Goal: Task Accomplishment & Management: Complete application form

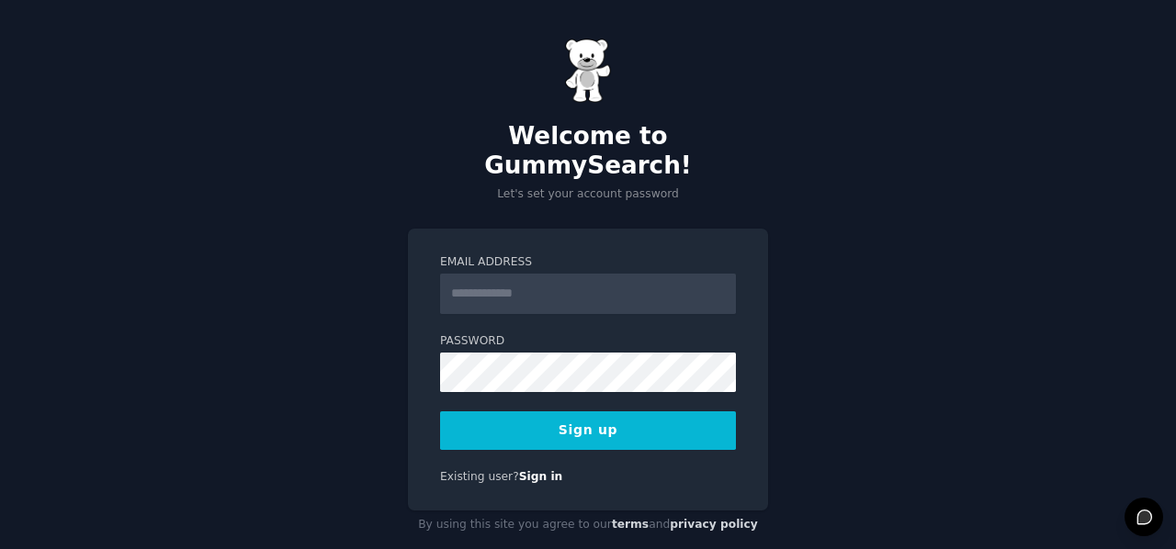
click at [560, 274] on input "Email Address" at bounding box center [588, 294] width 296 height 40
type input "**********"
click at [621, 412] on button "Sign up" at bounding box center [588, 431] width 296 height 39
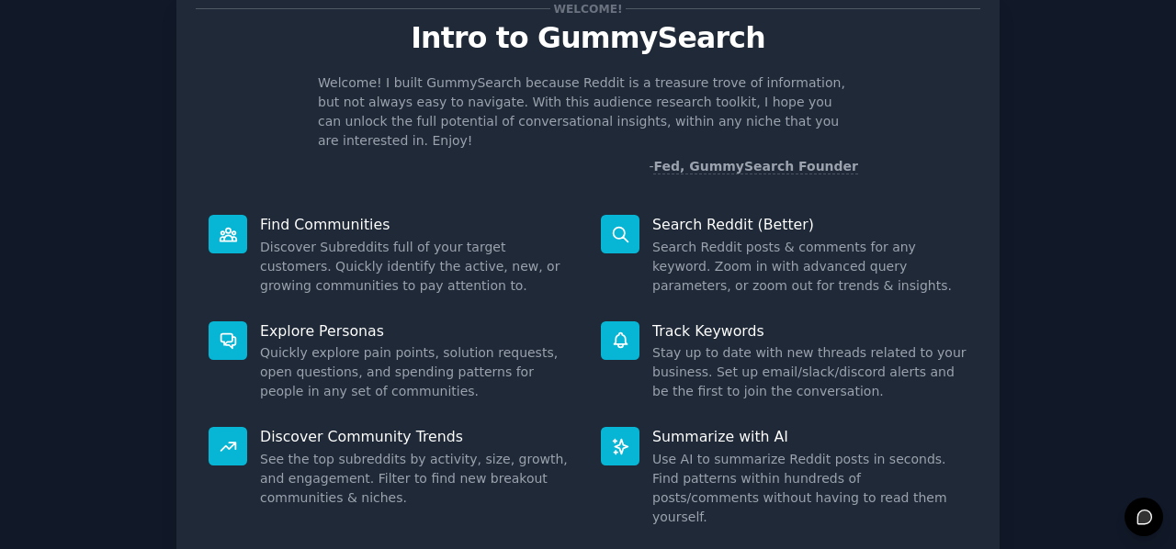
scroll to position [92, 0]
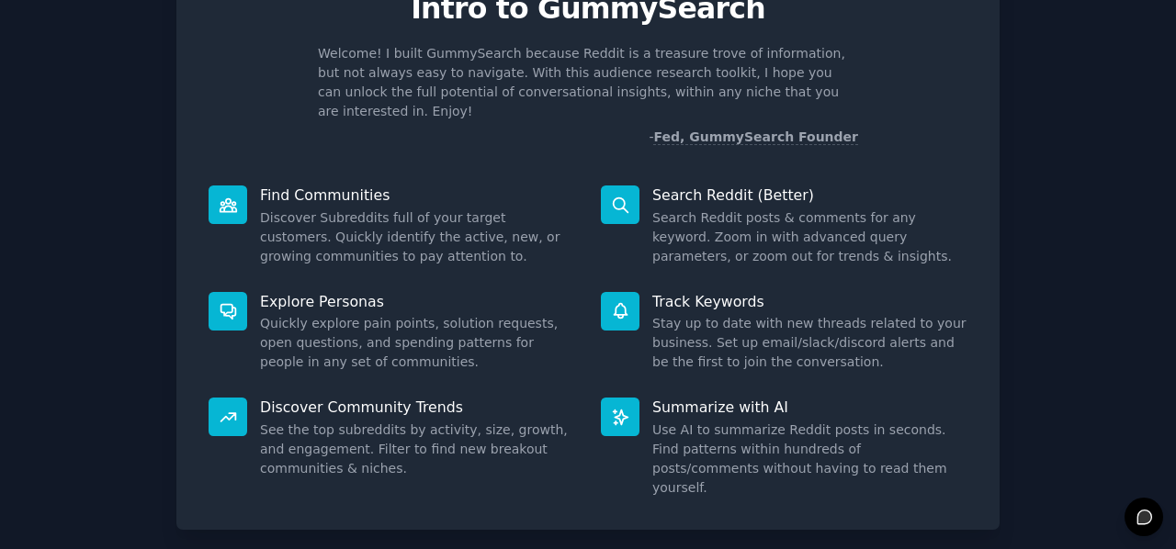
click at [622, 196] on icon at bounding box center [620, 205] width 19 height 19
click at [621, 196] on icon at bounding box center [620, 205] width 19 height 19
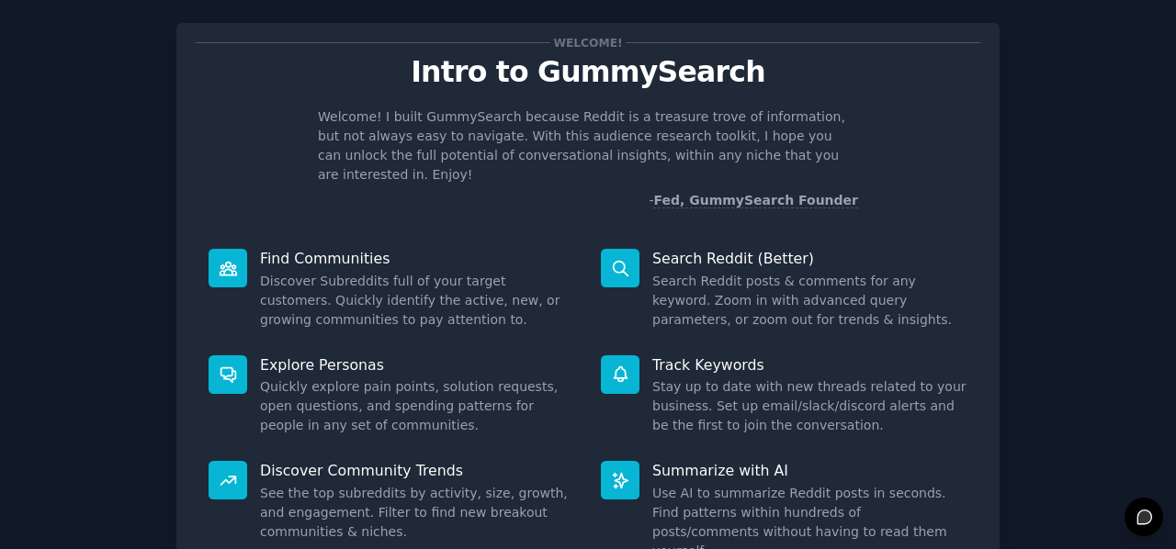
scroll to position [0, 0]
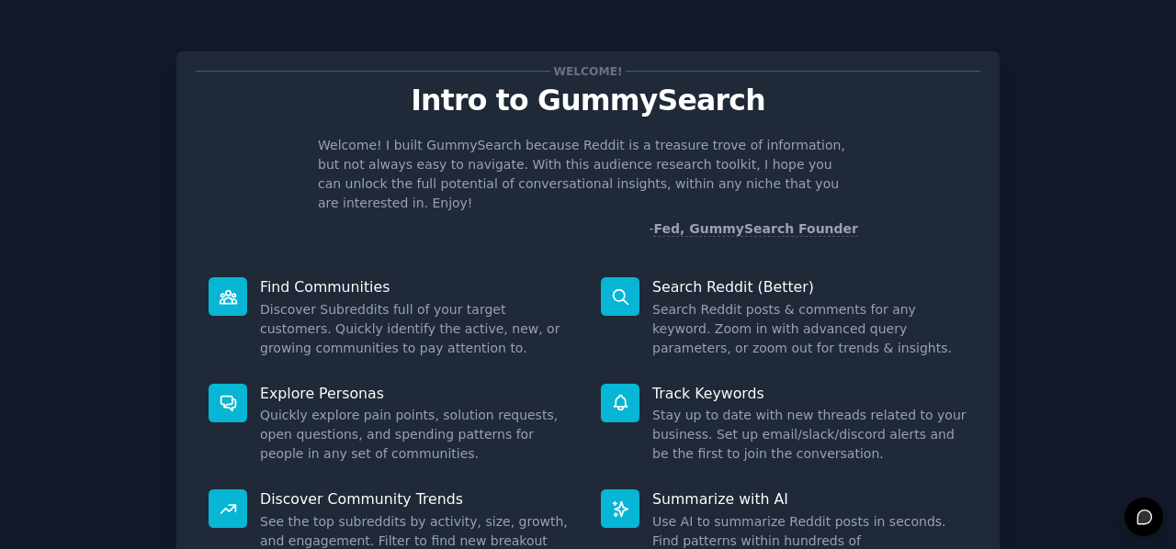
click at [611, 288] on icon at bounding box center [620, 297] width 19 height 19
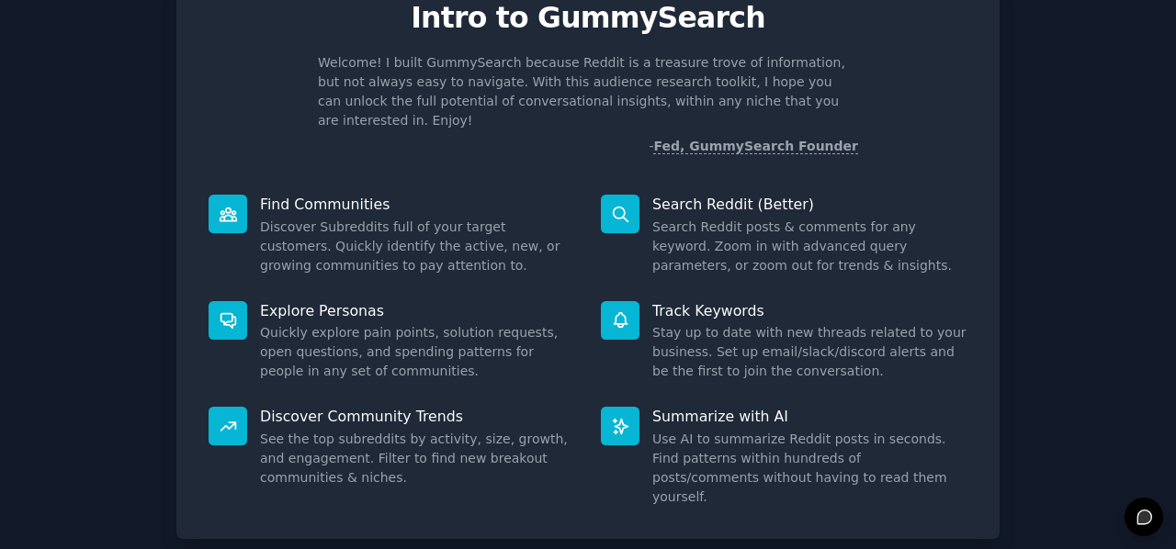
scroll to position [169, 0]
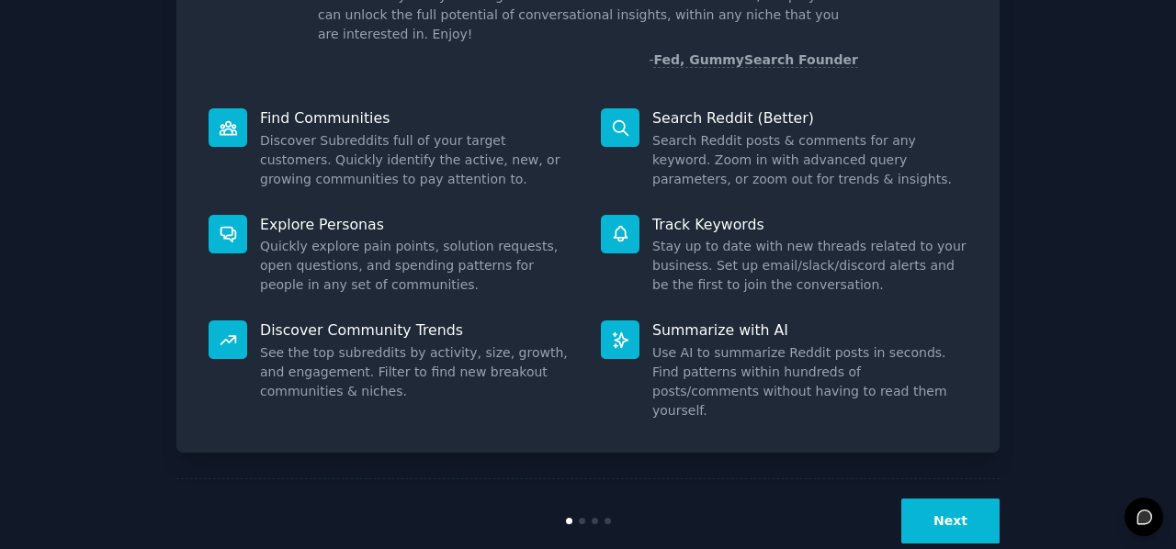
click at [963, 499] on button "Next" at bounding box center [950, 521] width 98 height 45
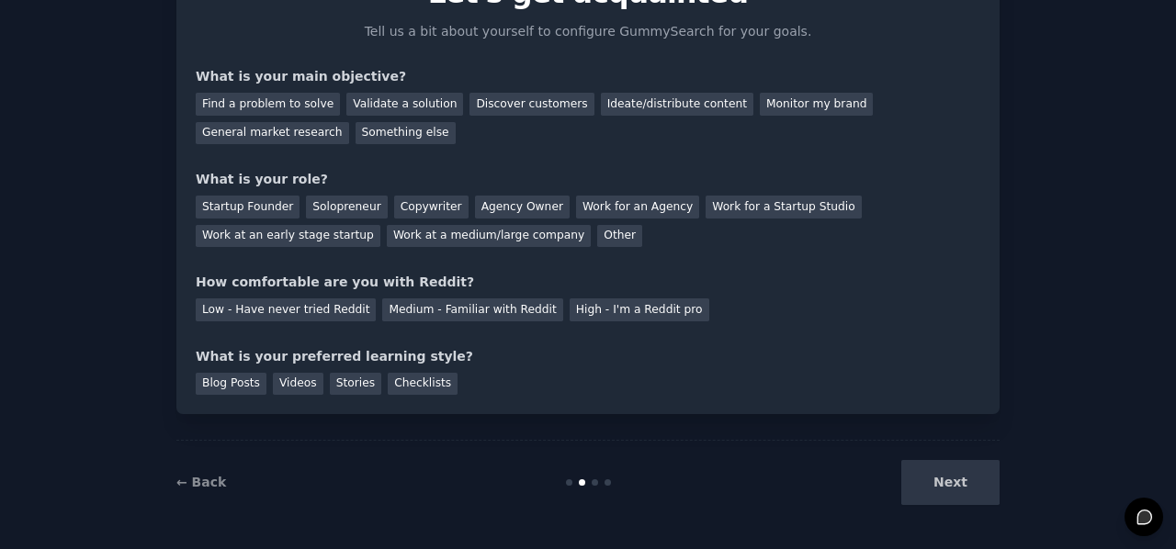
click at [963, 495] on div "Next" at bounding box center [862, 482] width 275 height 45
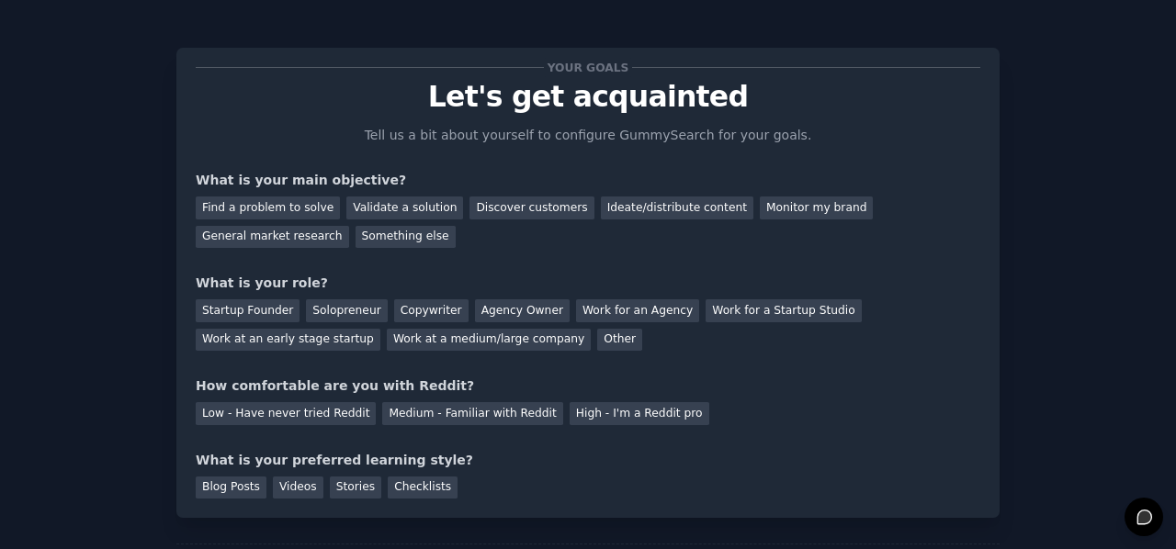
scroll to position [0, 0]
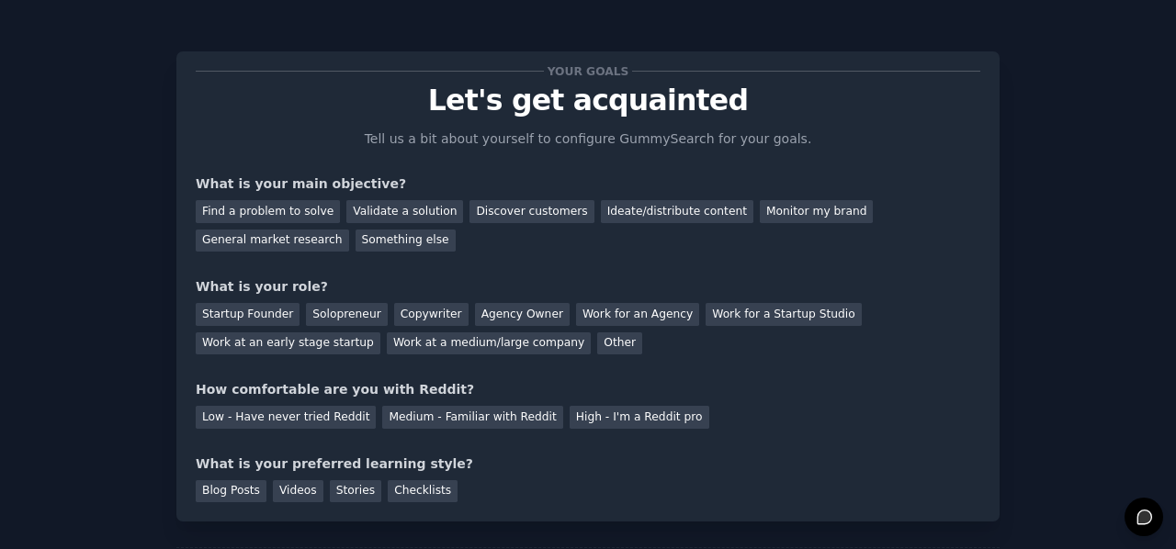
drag, startPoint x: 268, startPoint y: 315, endPoint x: 704, endPoint y: 388, distance: 441.4
click at [704, 388] on div "How comfortable are you with Reddit?" at bounding box center [588, 389] width 784 height 19
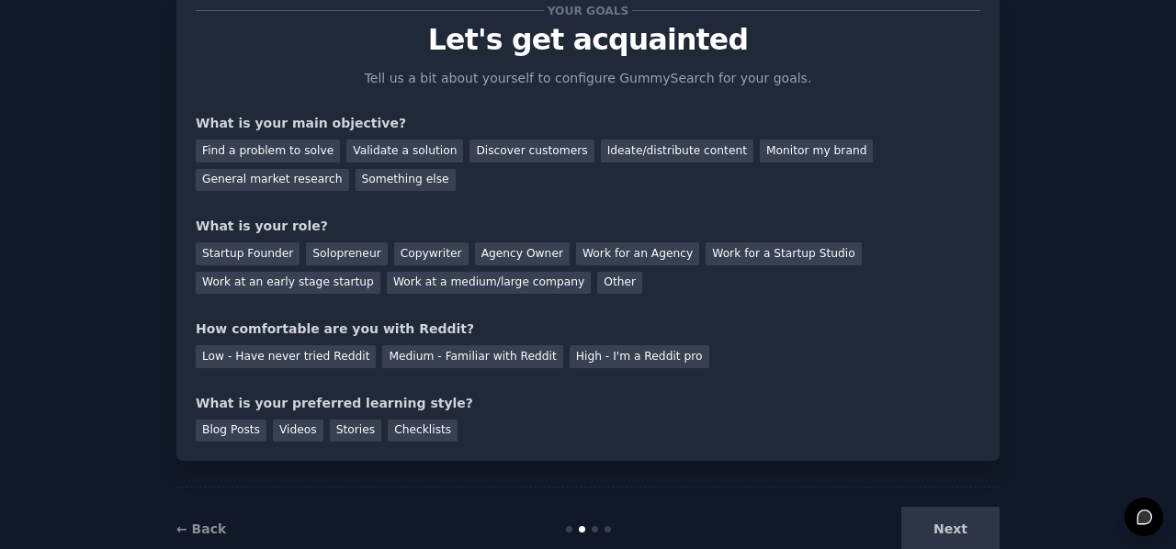
scroll to position [107, 0]
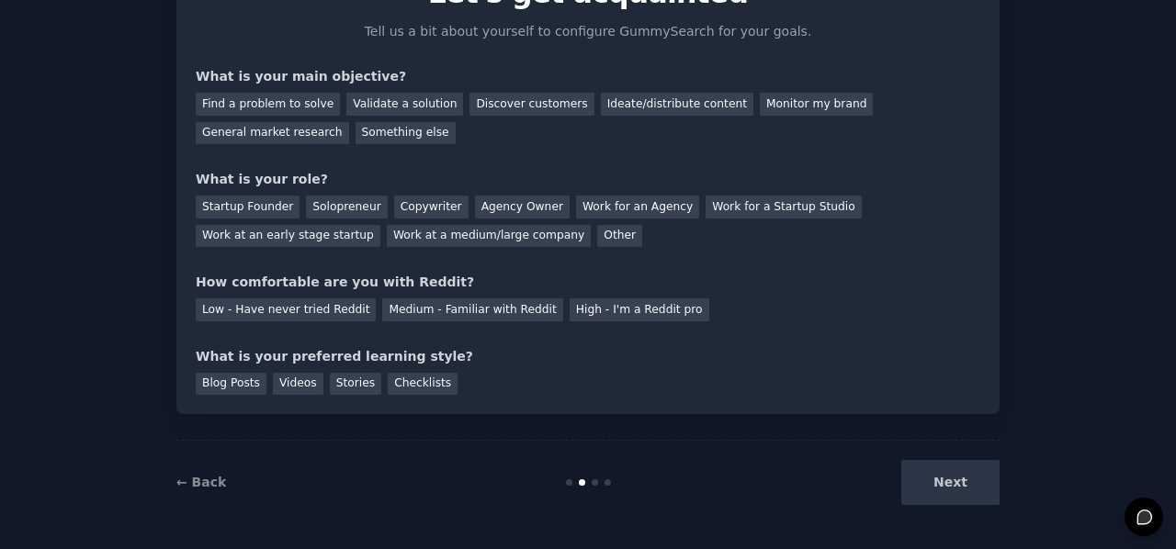
click at [970, 490] on div "Next" at bounding box center [862, 482] width 275 height 45
click at [955, 479] on div "Next" at bounding box center [862, 482] width 275 height 45
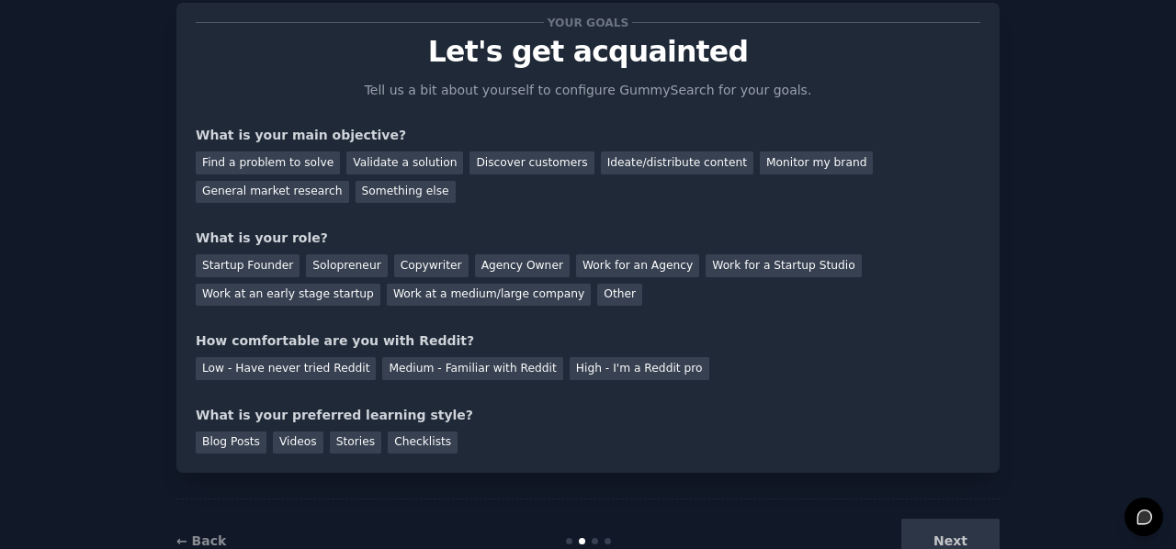
scroll to position [0, 0]
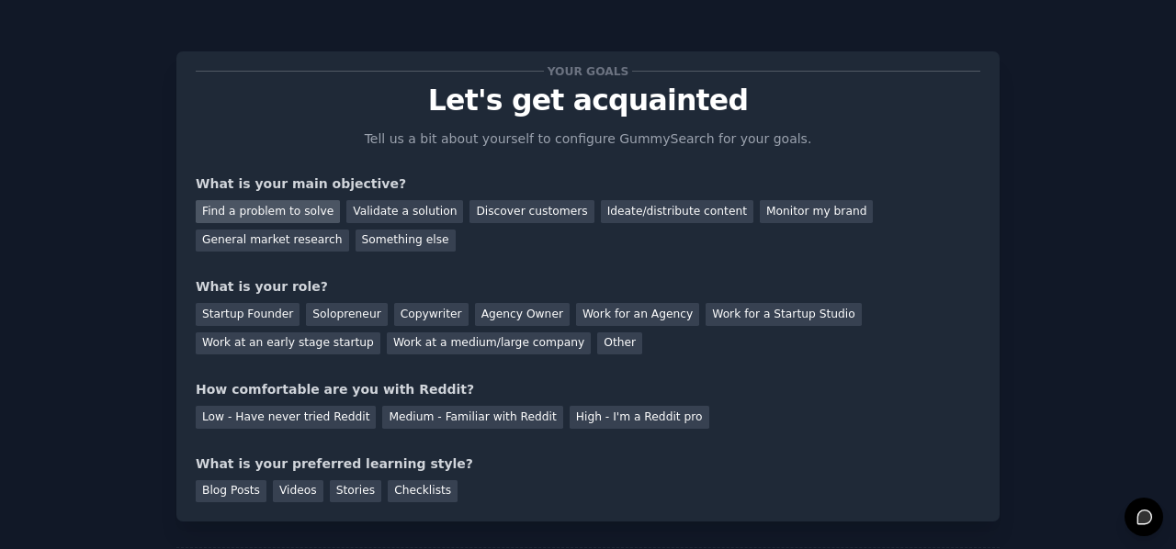
click at [278, 200] on div "Find a problem to solve" at bounding box center [268, 211] width 144 height 23
drag, startPoint x: 362, startPoint y: 214, endPoint x: 389, endPoint y: 221, distance: 28.5
click at [362, 214] on div "Validate a solution" at bounding box center [404, 211] width 117 height 23
click at [279, 205] on div "Find a problem to solve" at bounding box center [268, 211] width 144 height 23
click at [322, 321] on div "Solopreneur" at bounding box center [346, 314] width 81 height 23
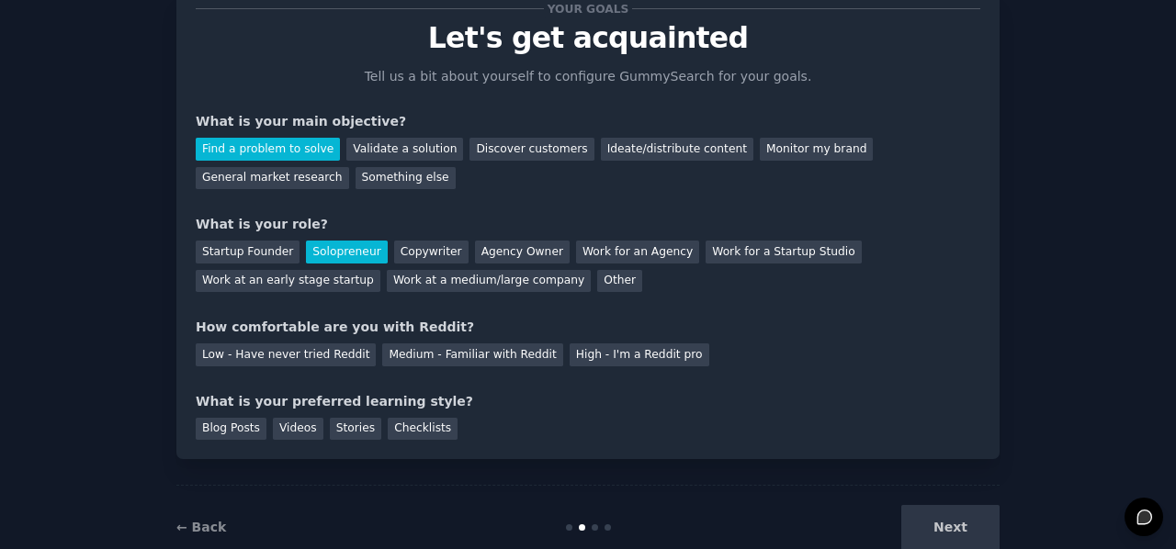
scroll to position [92, 0]
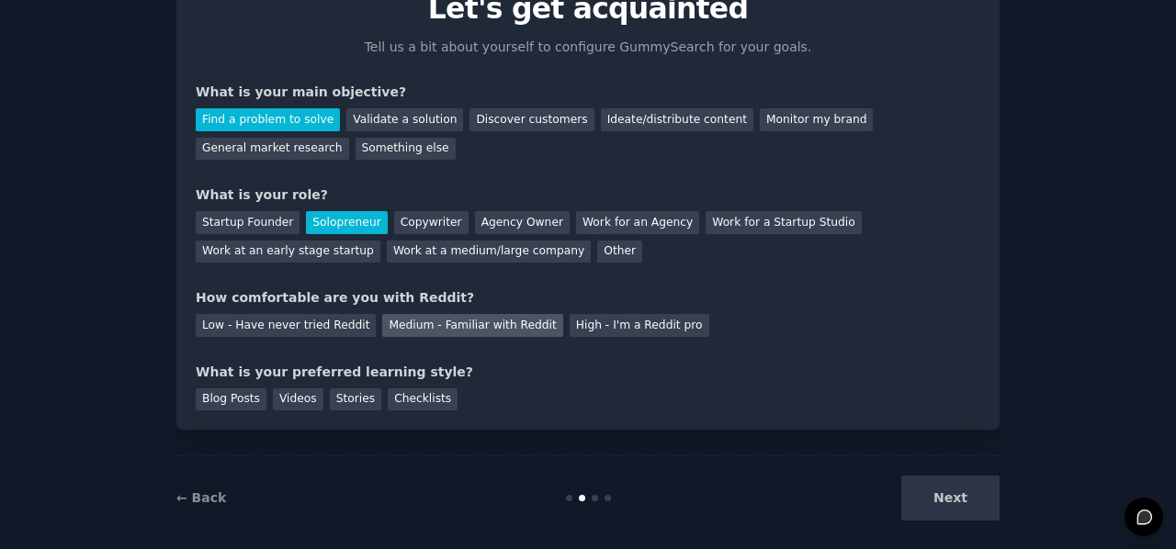
click at [465, 328] on div "Medium - Familiar with Reddit" at bounding box center [472, 325] width 180 height 23
click at [299, 396] on div "Videos" at bounding box center [298, 400] width 51 height 23
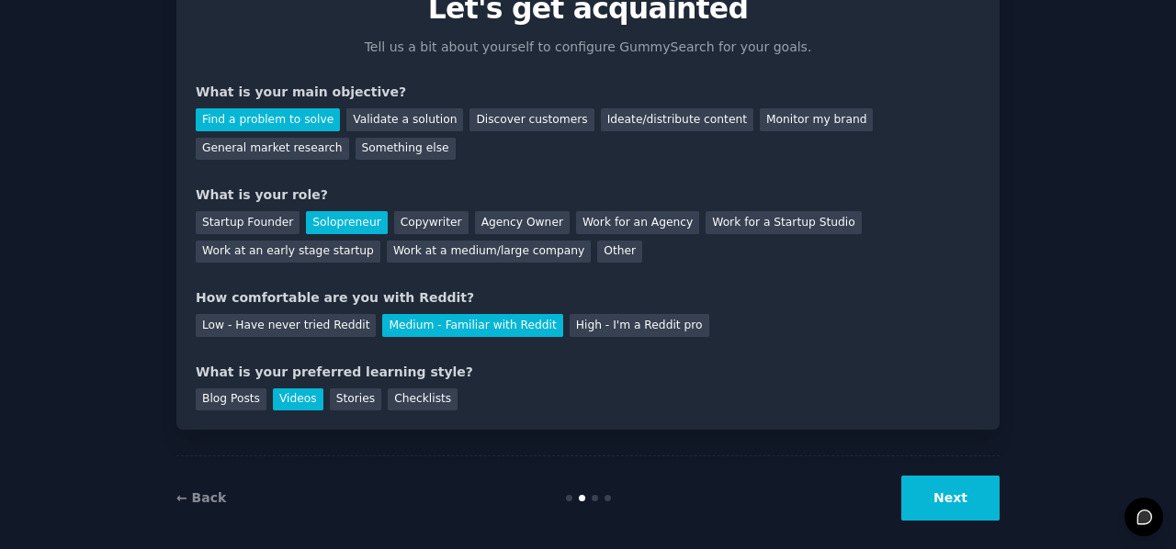
click at [959, 504] on button "Next" at bounding box center [950, 498] width 98 height 45
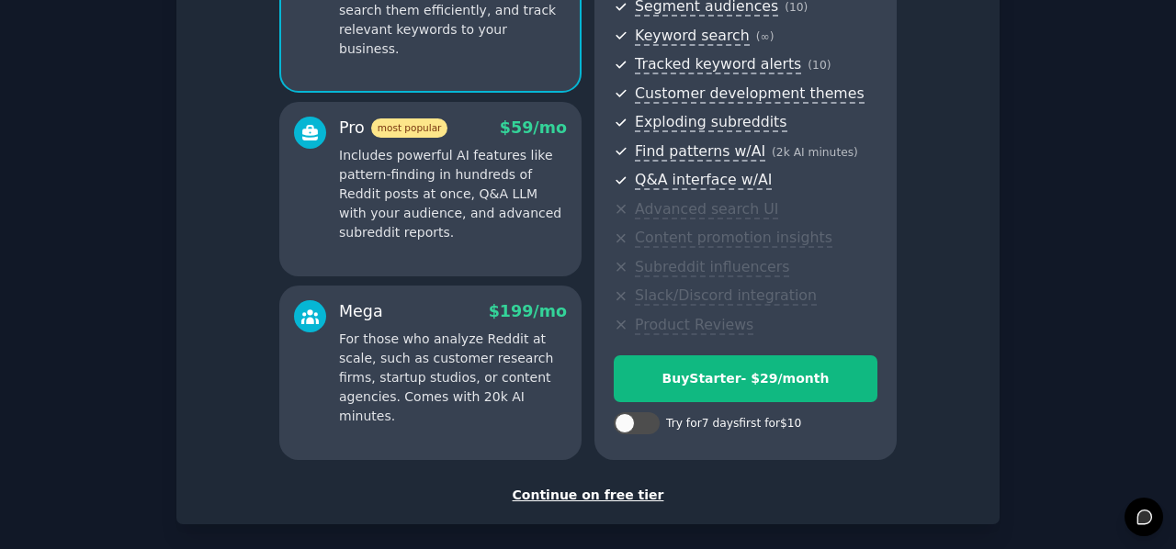
scroll to position [276, 0]
